Goal: Check status: Check status

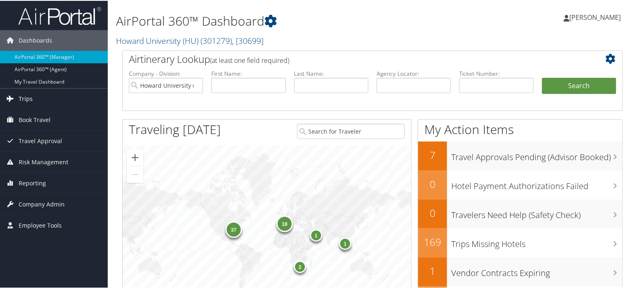
click at [30, 97] on span "Trips" at bounding box center [26, 98] width 14 height 21
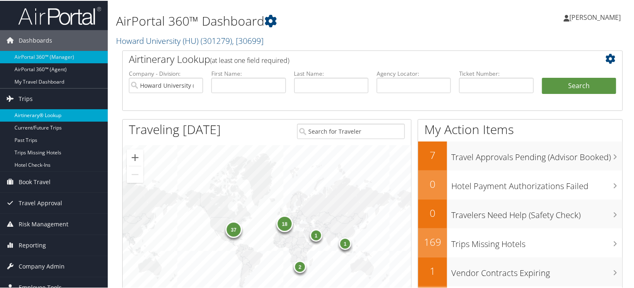
click at [39, 117] on link "Airtinerary® Lookup" at bounding box center [54, 115] width 108 height 12
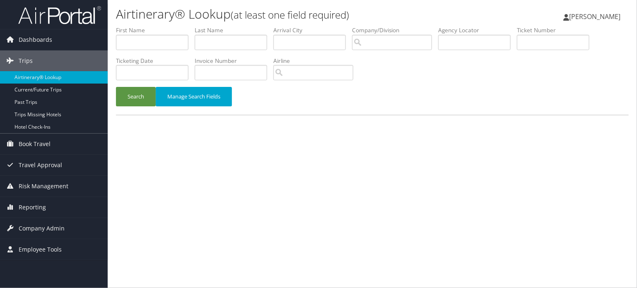
click at [312, 159] on div "Airtinerary® Lookup (at least one field required) Vivek Ranjan Vivek Ranjan My …" at bounding box center [373, 144] width 530 height 288
